Goal: Task Accomplishment & Management: Manage account settings

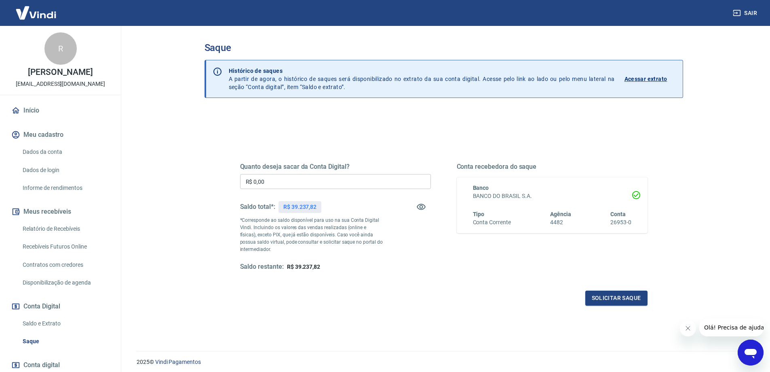
click at [314, 268] on span "R$ 39.237,82" at bounding box center [303, 266] width 33 height 6
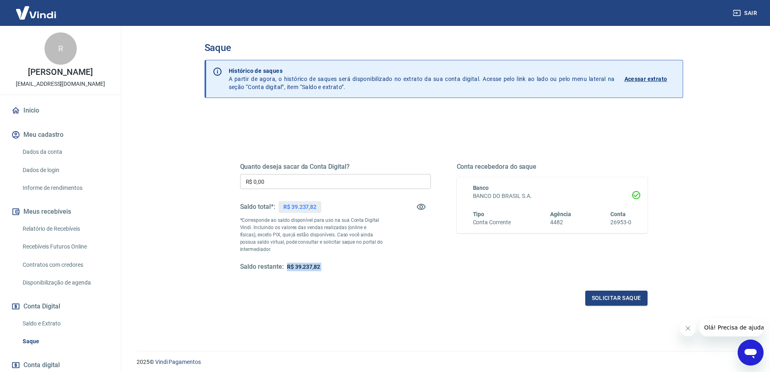
click at [314, 268] on span "R$ 39.237,82" at bounding box center [303, 266] width 33 height 6
click at [345, 347] on div "2025 © Vindi Pagamentos" at bounding box center [444, 358] width 634 height 35
click at [334, 180] on input "R$ 0,00" at bounding box center [335, 181] width 191 height 15
type input "R$ 39.237,82"
click at [615, 294] on button "Solicitar saque" at bounding box center [617, 297] width 62 height 15
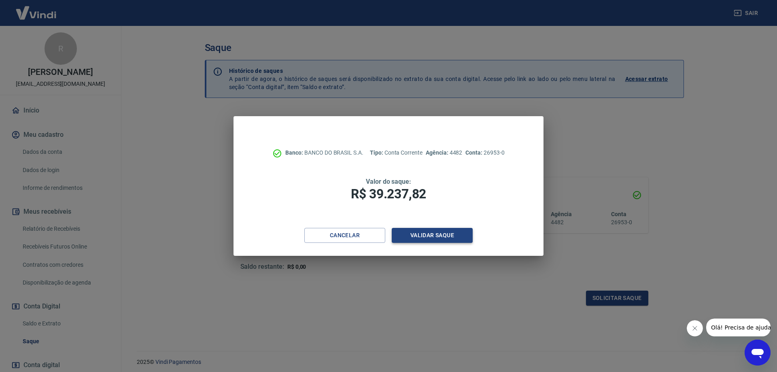
click at [416, 233] on button "Validar saque" at bounding box center [432, 235] width 81 height 15
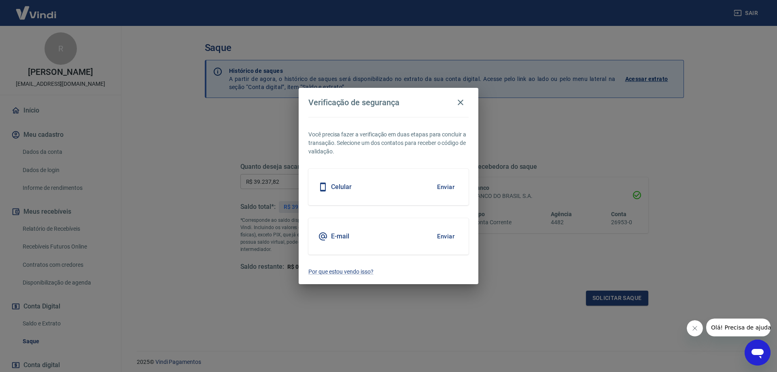
click at [448, 188] on button "Enviar" at bounding box center [445, 186] width 26 height 17
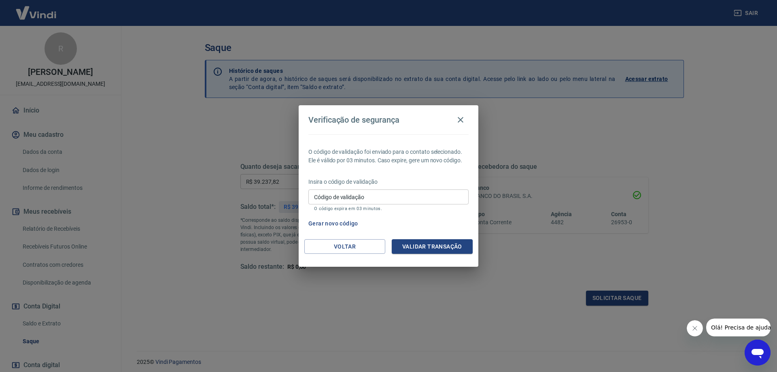
click at [391, 191] on input "Código de validação" at bounding box center [388, 196] width 160 height 15
click at [361, 191] on input "Código de validação" at bounding box center [388, 196] width 160 height 15
click at [332, 197] on input "Código de validação" at bounding box center [388, 196] width 160 height 15
click at [331, 197] on input "Código de validação" at bounding box center [388, 196] width 160 height 15
click at [345, 193] on input "Código de validação" at bounding box center [388, 196] width 160 height 15
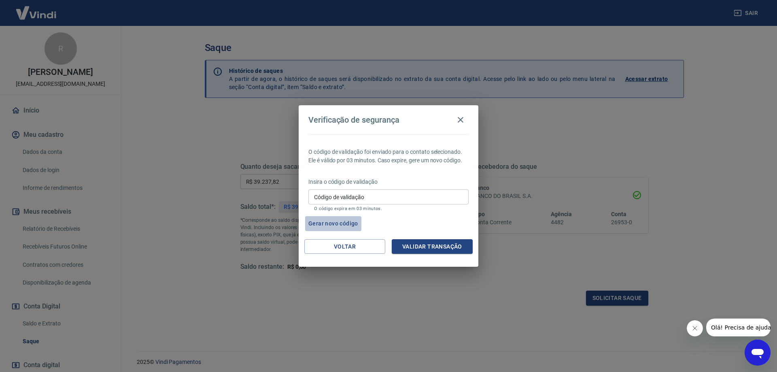
click at [332, 224] on button "Gerar novo código" at bounding box center [333, 223] width 56 height 15
click at [366, 196] on input "Código de validação" at bounding box center [388, 196] width 160 height 15
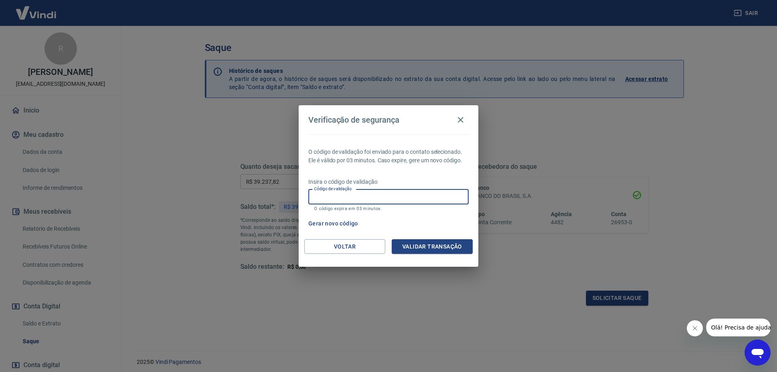
click at [375, 193] on input "Código de validação" at bounding box center [388, 196] width 160 height 15
click at [395, 192] on input "Código de validação" at bounding box center [388, 196] width 160 height 15
click at [352, 200] on input "Código de validação" at bounding box center [388, 196] width 160 height 15
click at [461, 120] on icon "button" at bounding box center [460, 120] width 10 height 10
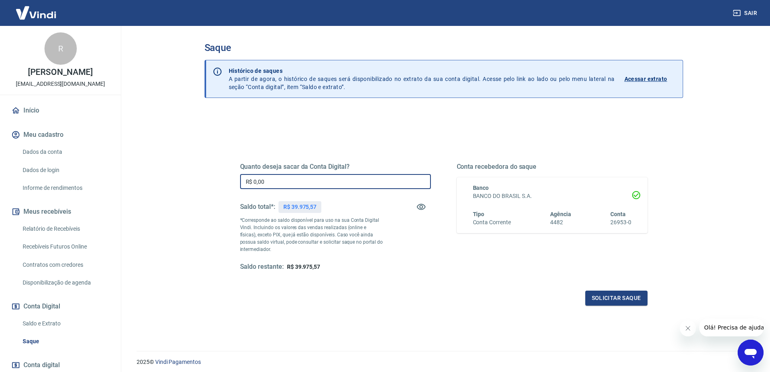
click at [310, 183] on input "R$ 0,00" at bounding box center [335, 181] width 191 height 15
type input "R$ 39.975,57"
click at [624, 294] on button "Solicitar saque" at bounding box center [617, 297] width 62 height 15
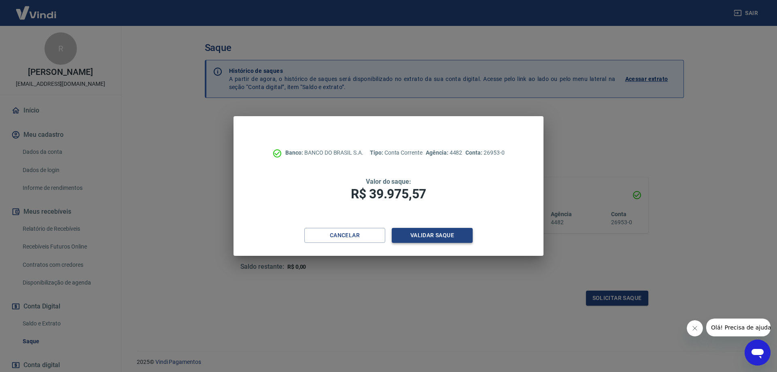
click at [418, 236] on button "Validar saque" at bounding box center [432, 235] width 81 height 15
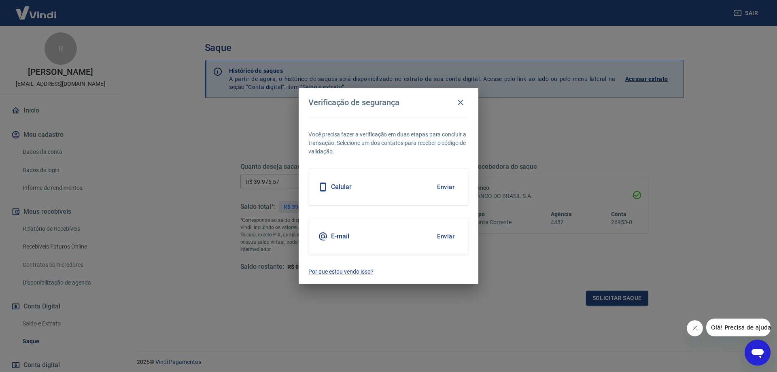
click at [442, 186] on button "Enviar" at bounding box center [445, 186] width 26 height 17
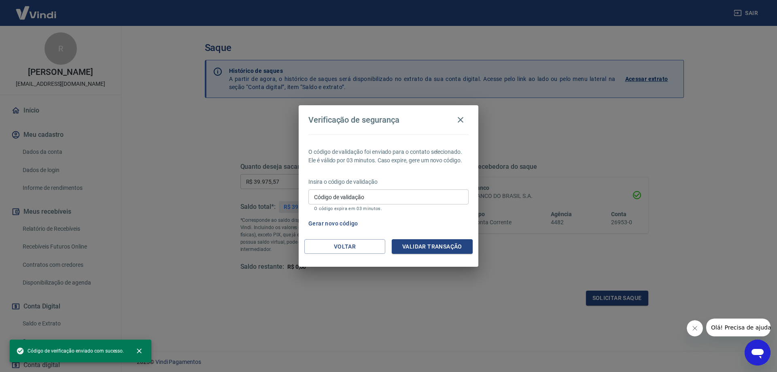
click at [398, 192] on input "Código de validação" at bounding box center [388, 196] width 160 height 15
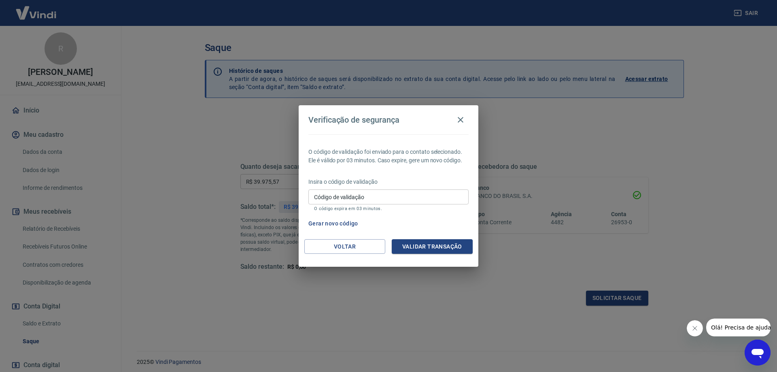
click at [426, 347] on div "Verificação de segurança O código de validação foi enviado para o contato selec…" at bounding box center [388, 186] width 777 height 372
click at [459, 122] on icon "button" at bounding box center [460, 120] width 10 height 10
